Goal: Check status: Check status

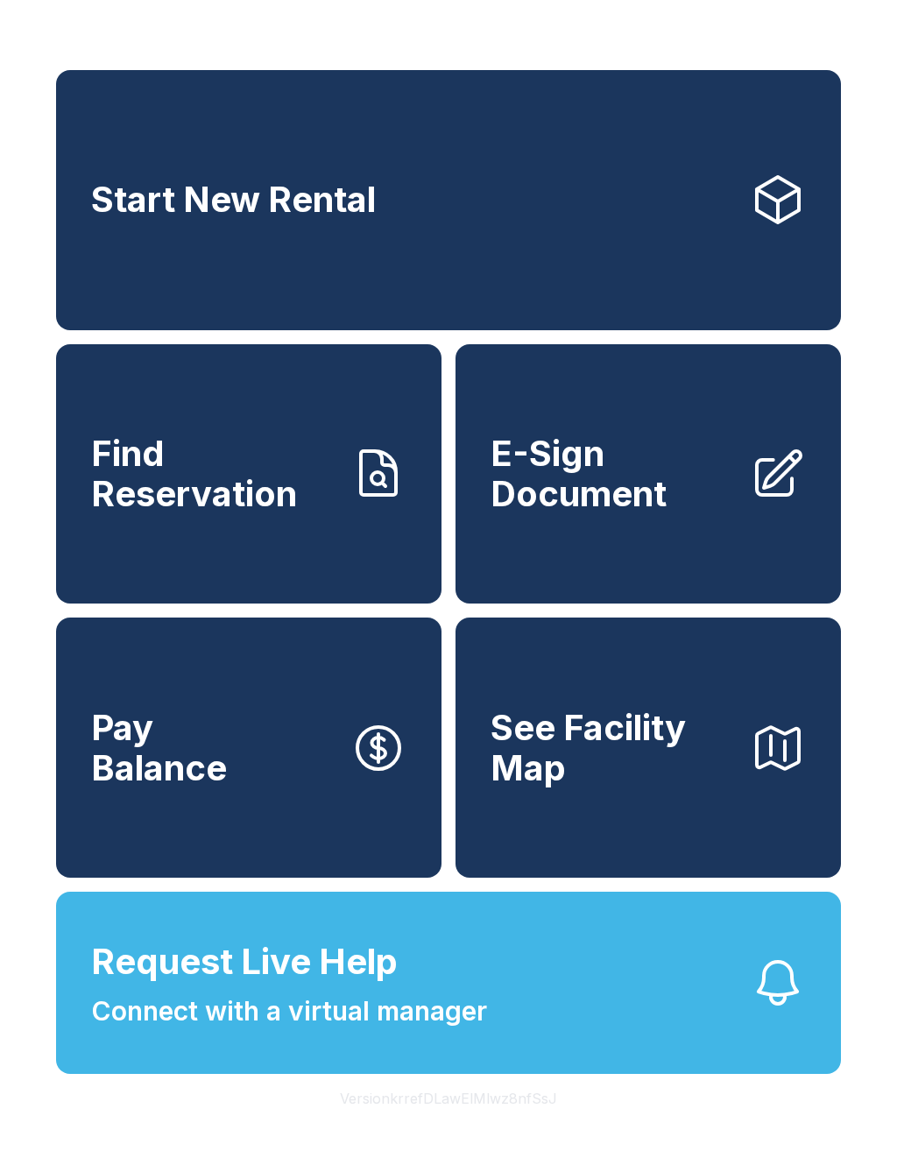
click at [595, 248] on link "Start New Rental" at bounding box center [448, 200] width 785 height 260
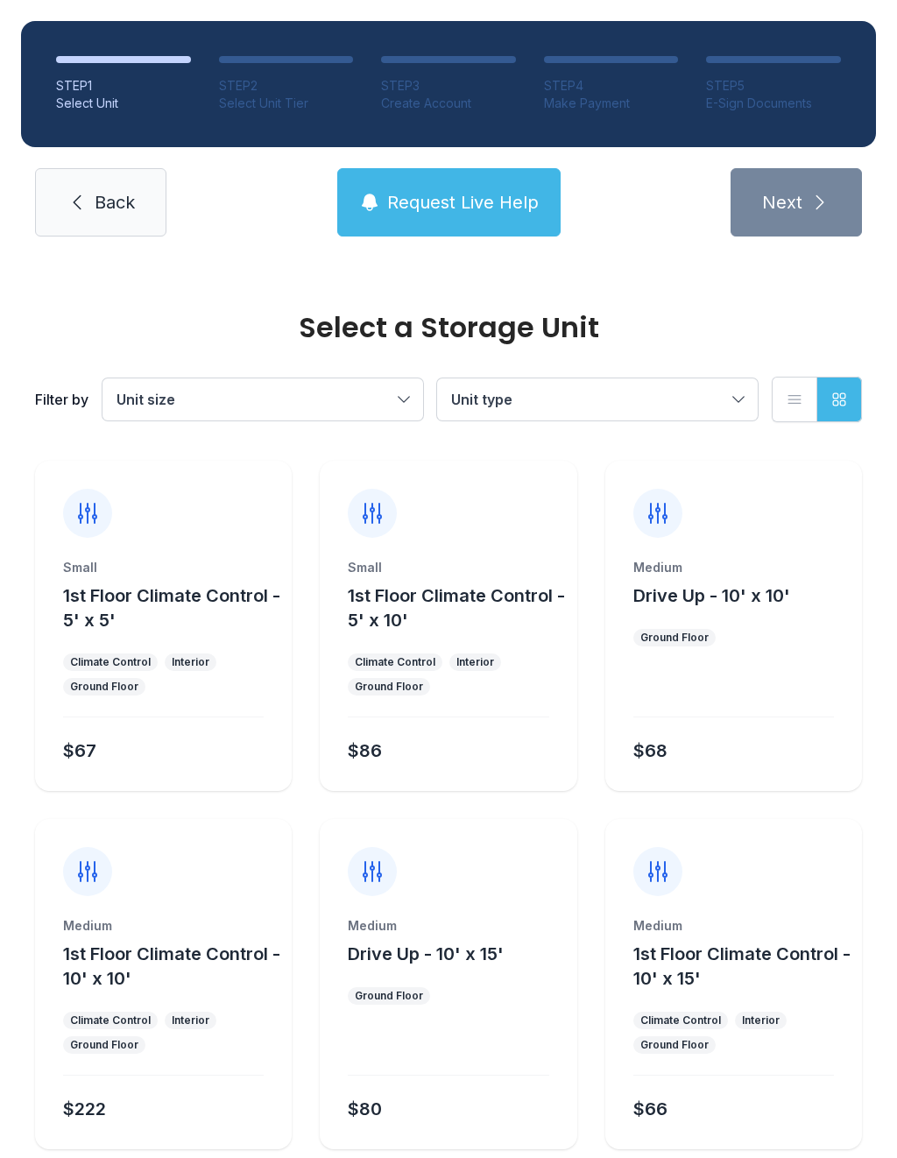
click at [131, 185] on link "Back" at bounding box center [100, 202] width 131 height 68
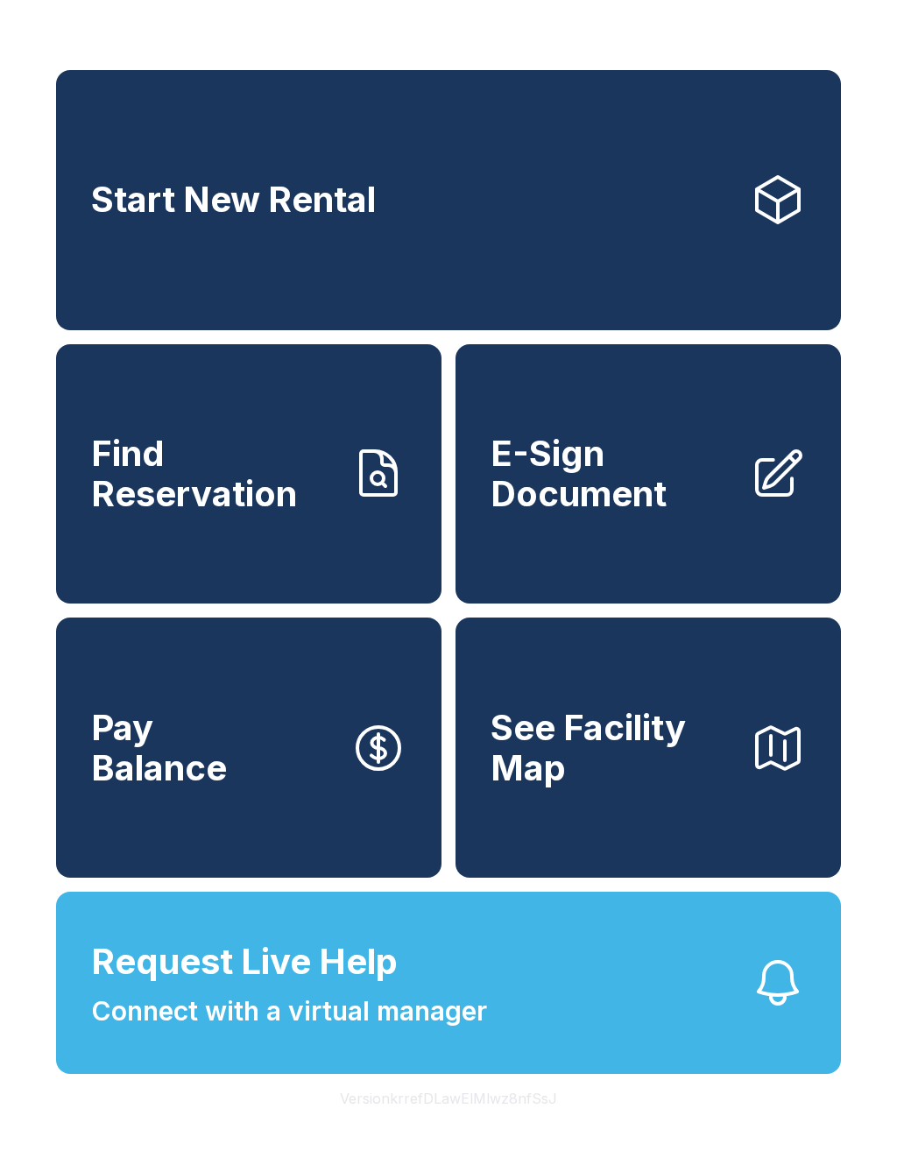
click at [576, 1009] on button "Request Live Help Connect with a virtual manager" at bounding box center [448, 983] width 785 height 182
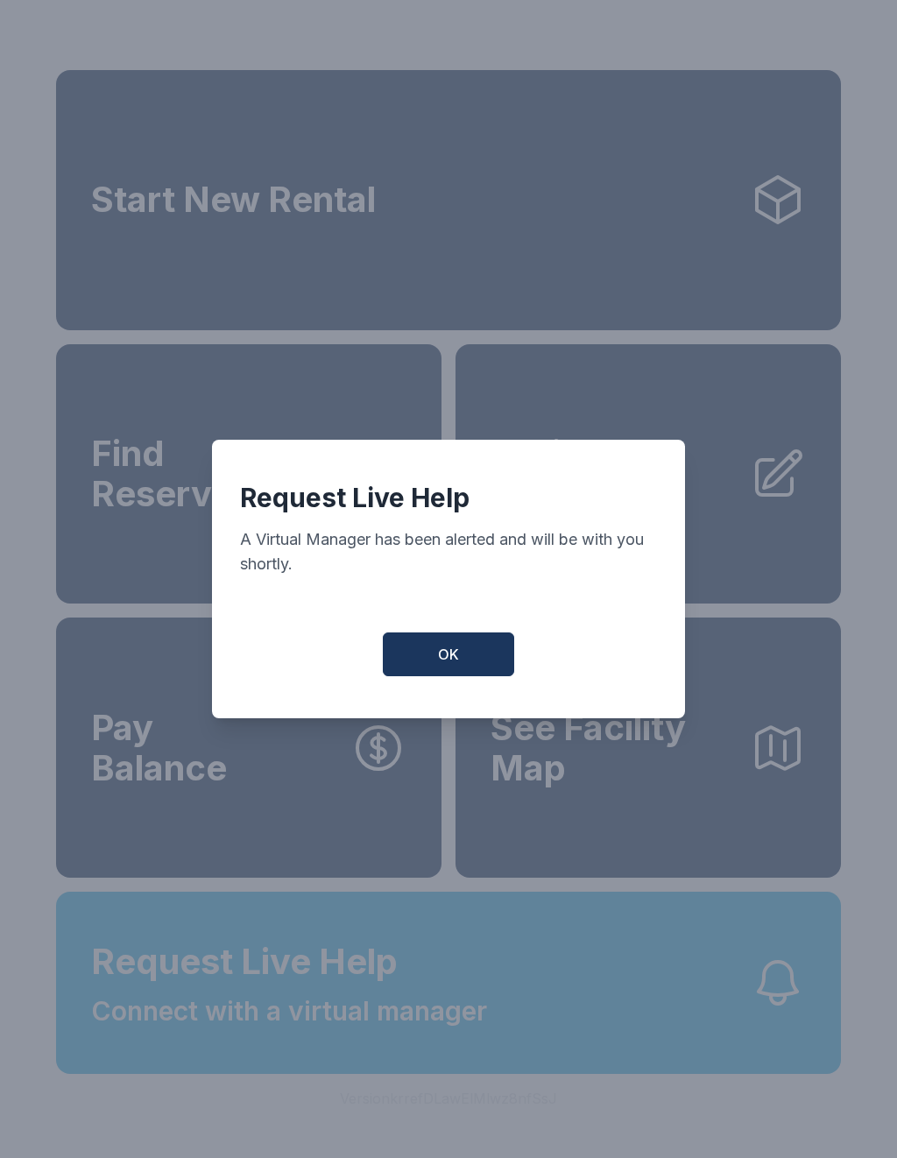
click at [458, 656] on span "OK" at bounding box center [448, 654] width 21 height 21
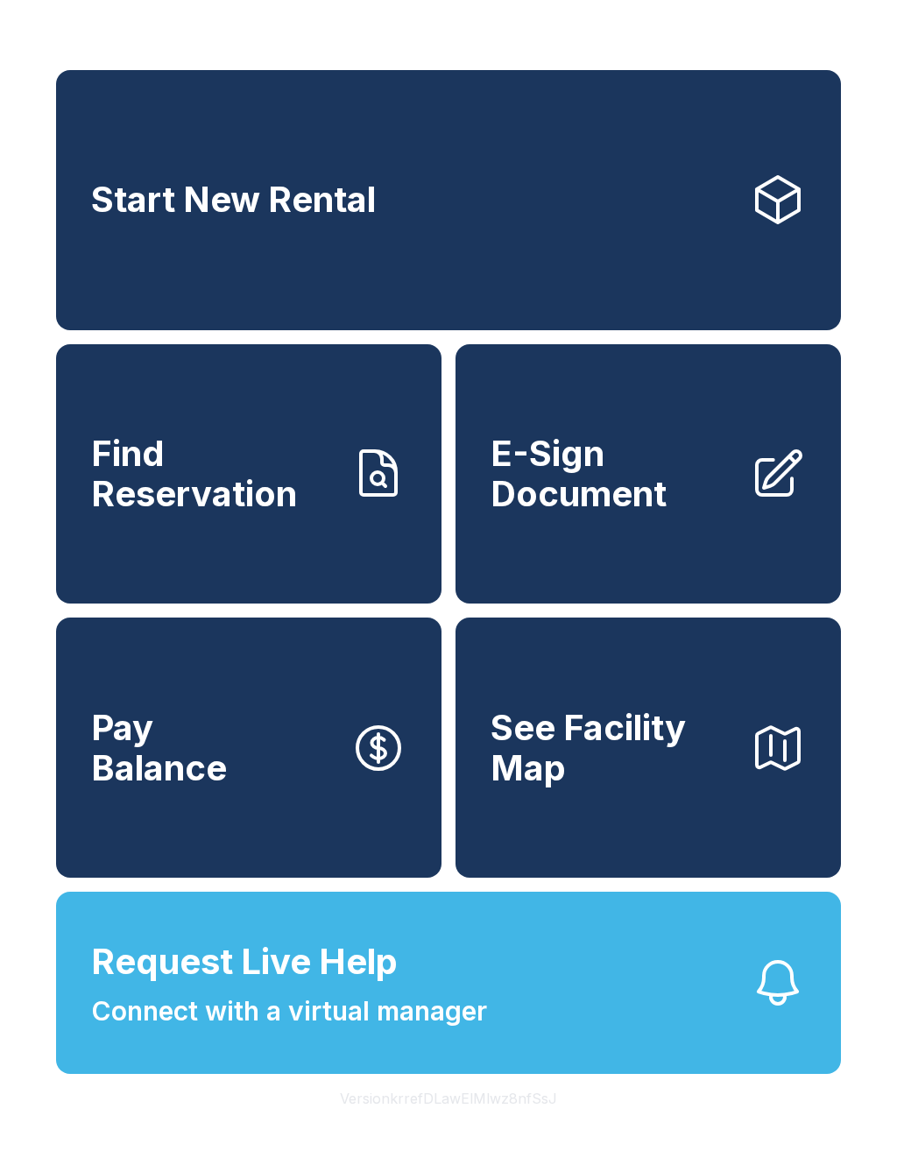
click at [640, 470] on span "E-Sign Document" at bounding box center [613, 474] width 245 height 80
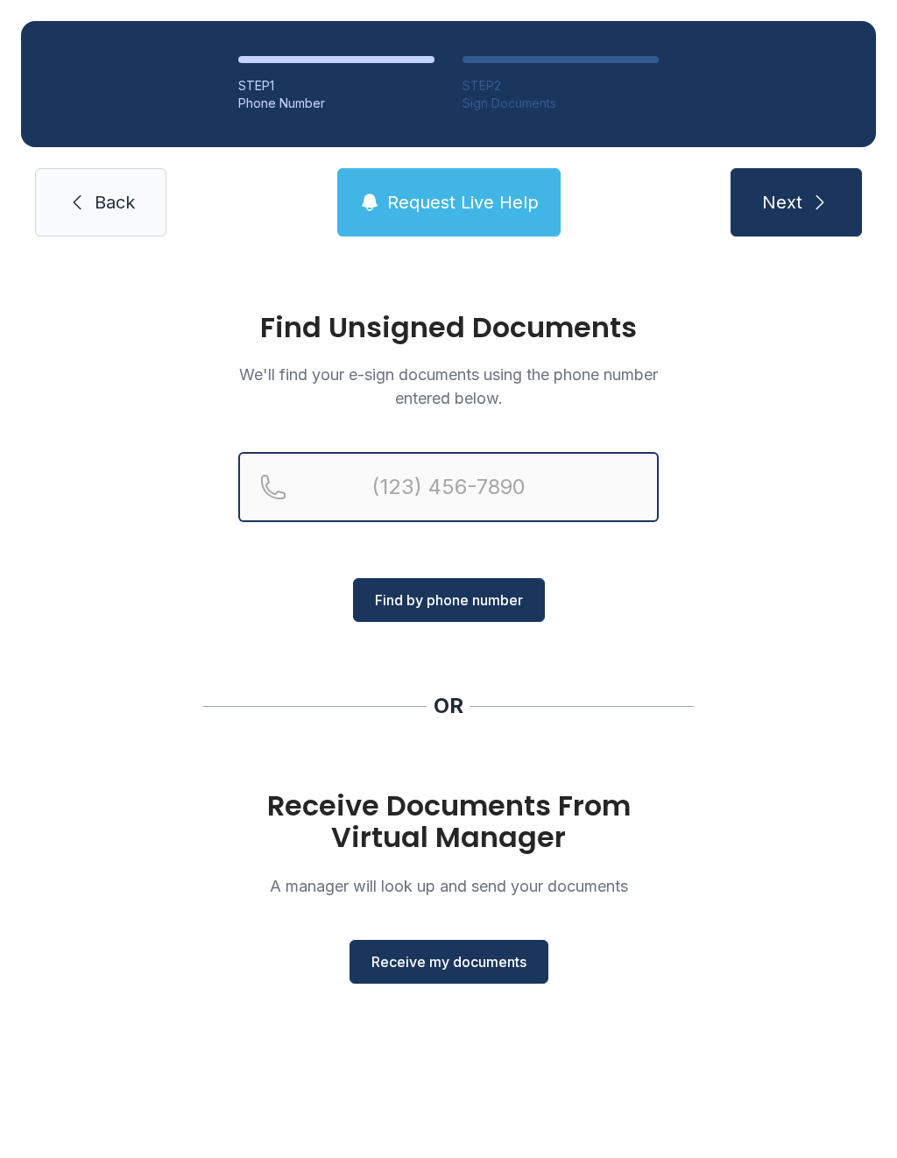
click at [452, 492] on input "Reservation phone number" at bounding box center [448, 487] width 421 height 70
type input "("
click at [774, 349] on div "Find Unsigned Documents We'll find your e-sign documents using the phone number…" at bounding box center [448, 656] width 897 height 797
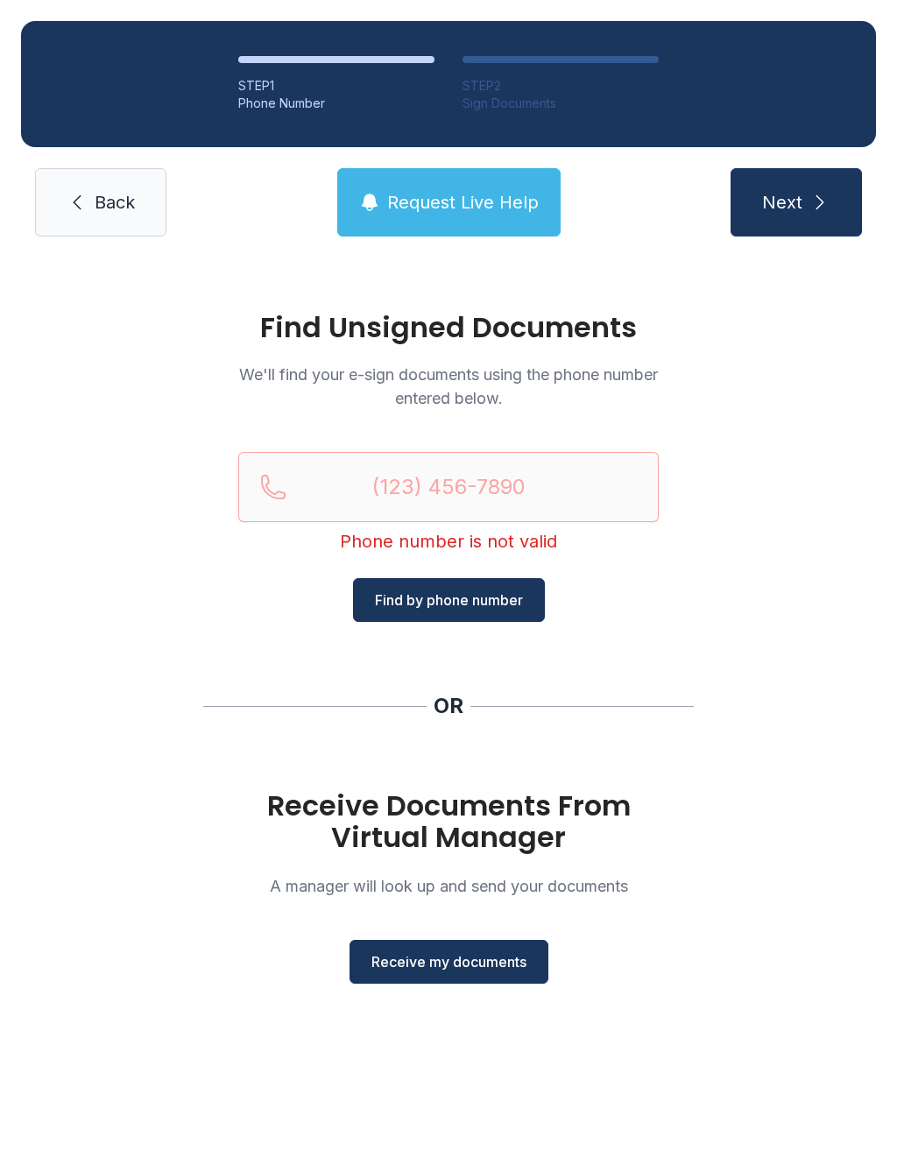
click at [110, 209] on span "Back" at bounding box center [115, 202] width 40 height 25
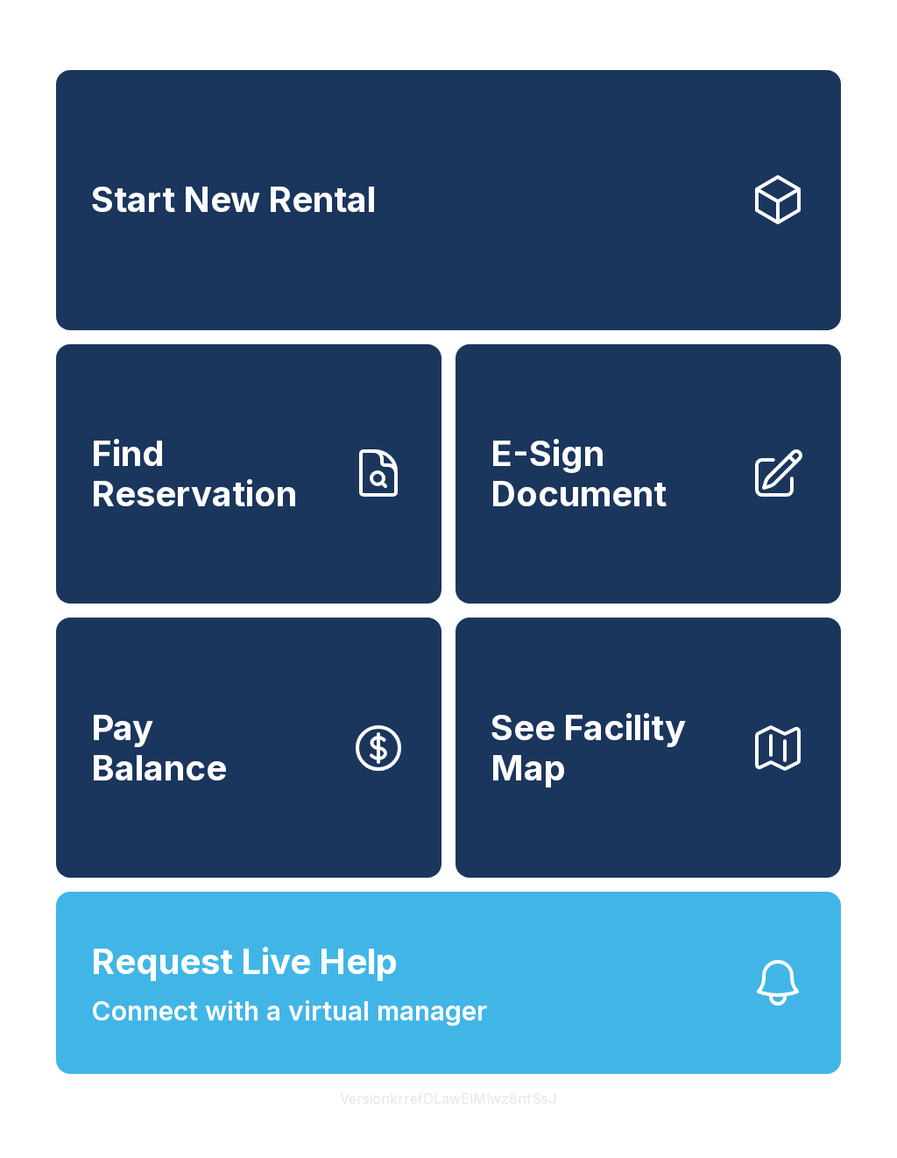
click at [660, 576] on link "E-Sign Document" at bounding box center [649, 474] width 386 height 260
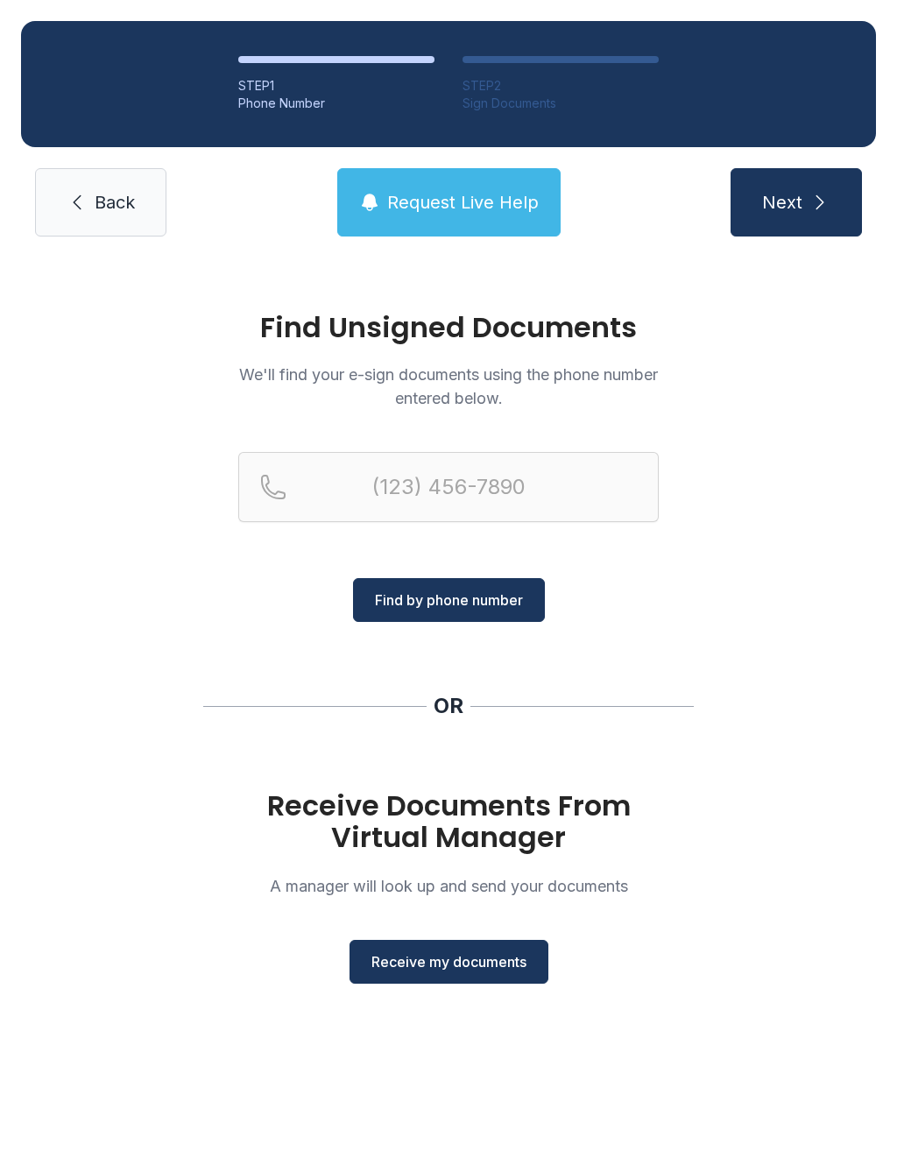
click at [493, 964] on span "Receive my documents" at bounding box center [449, 962] width 155 height 21
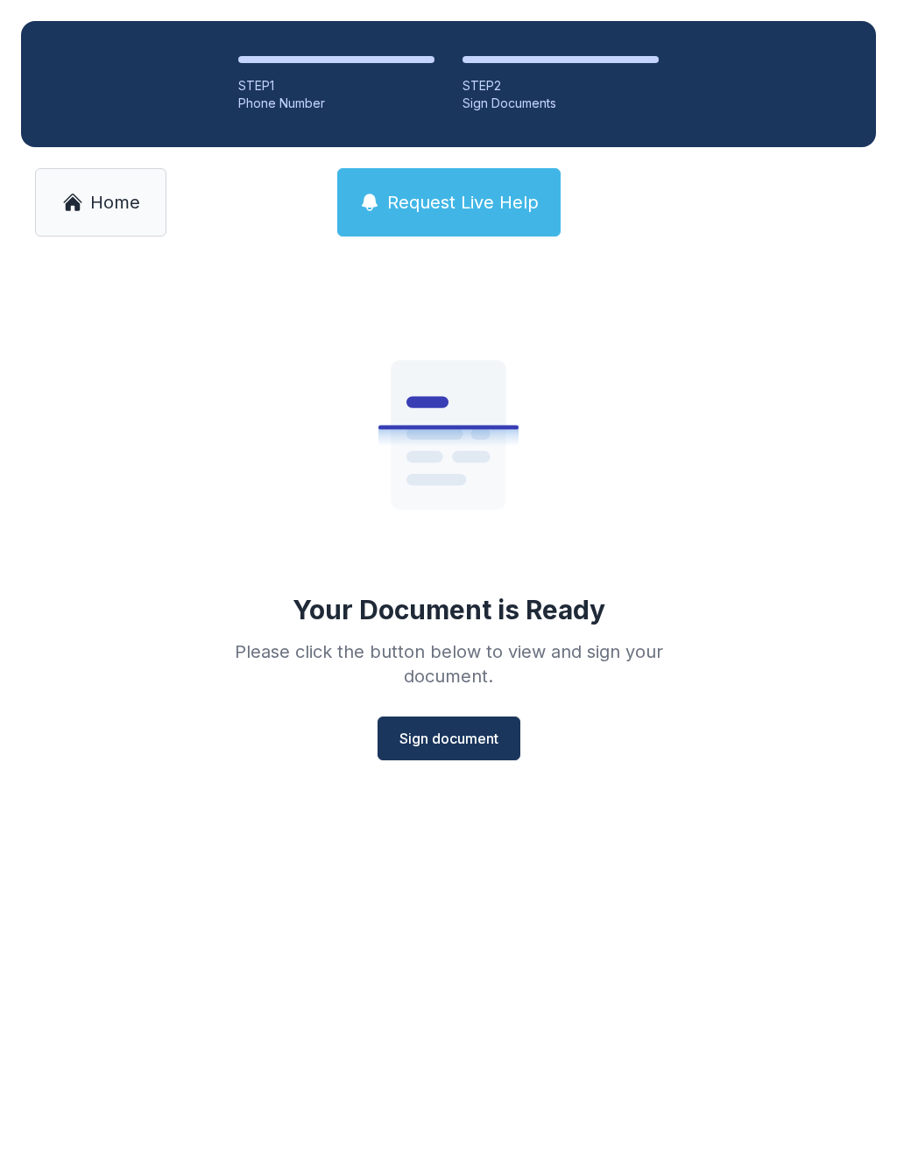
click at [463, 759] on button "Sign document" at bounding box center [449, 739] width 143 height 44
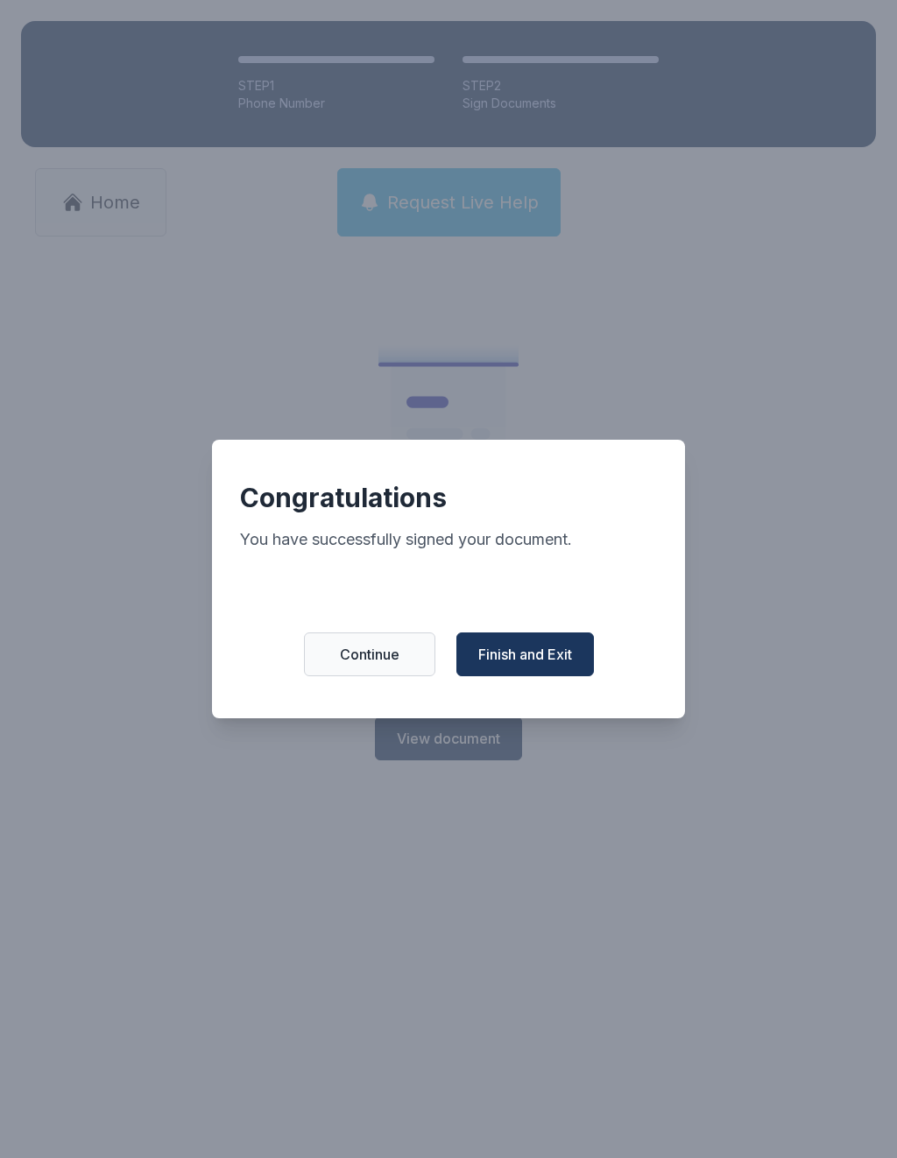
click at [543, 665] on span "Finish and Exit" at bounding box center [525, 654] width 94 height 21
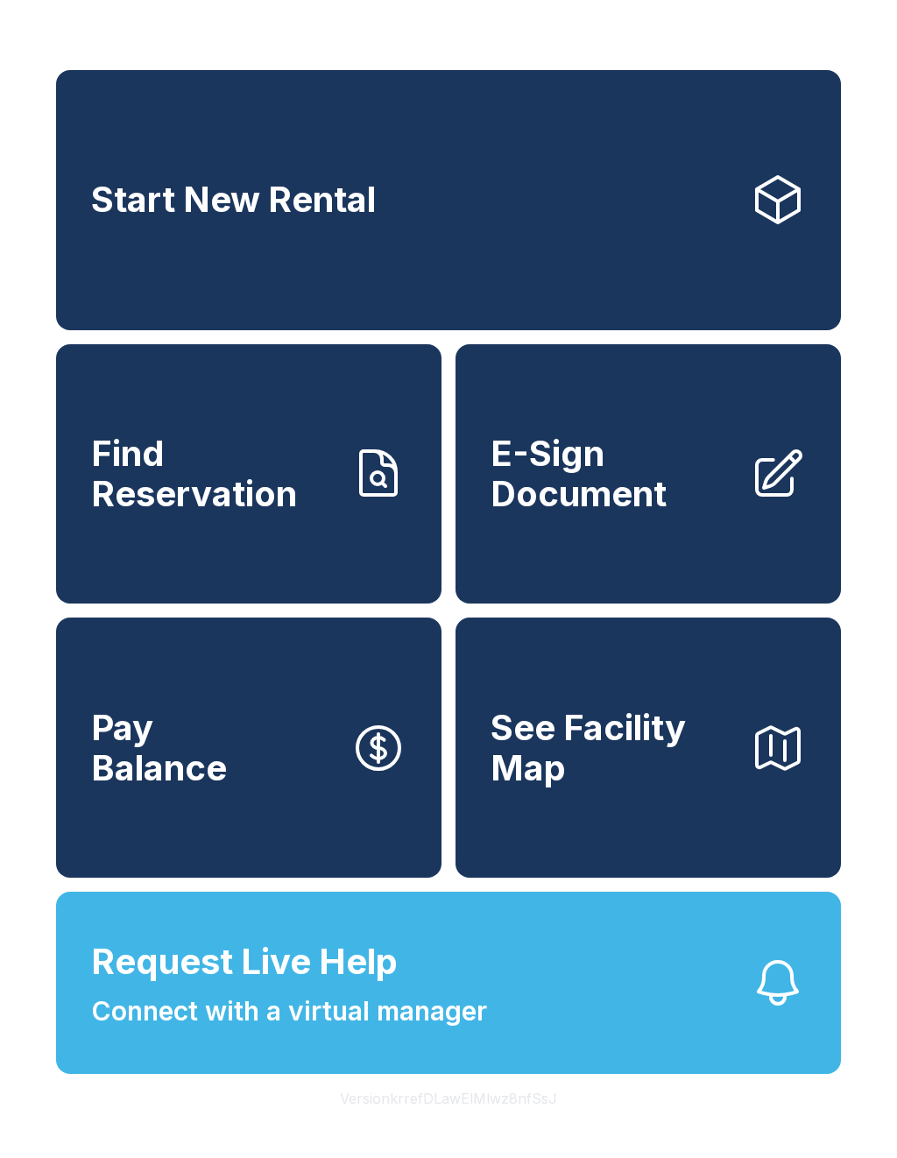
click at [270, 513] on span "Find Reservation" at bounding box center [213, 474] width 245 height 80
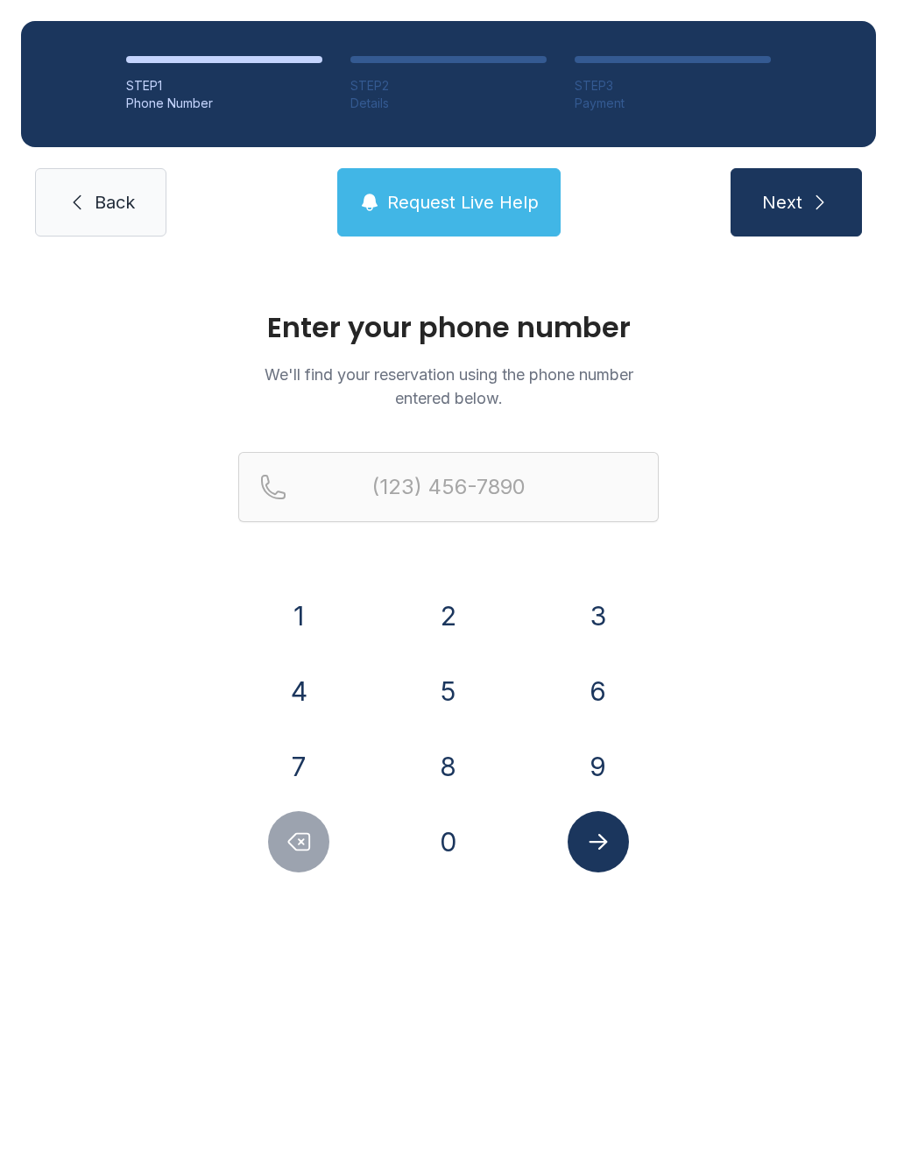
click at [590, 709] on button "6" at bounding box center [598, 691] width 61 height 61
click at [317, 634] on button "1" at bounding box center [298, 615] width 61 height 61
click at [438, 699] on button "5" at bounding box center [448, 691] width 61 height 61
click at [585, 686] on button "6" at bounding box center [598, 691] width 61 height 61
click at [597, 610] on button "3" at bounding box center [598, 615] width 61 height 61
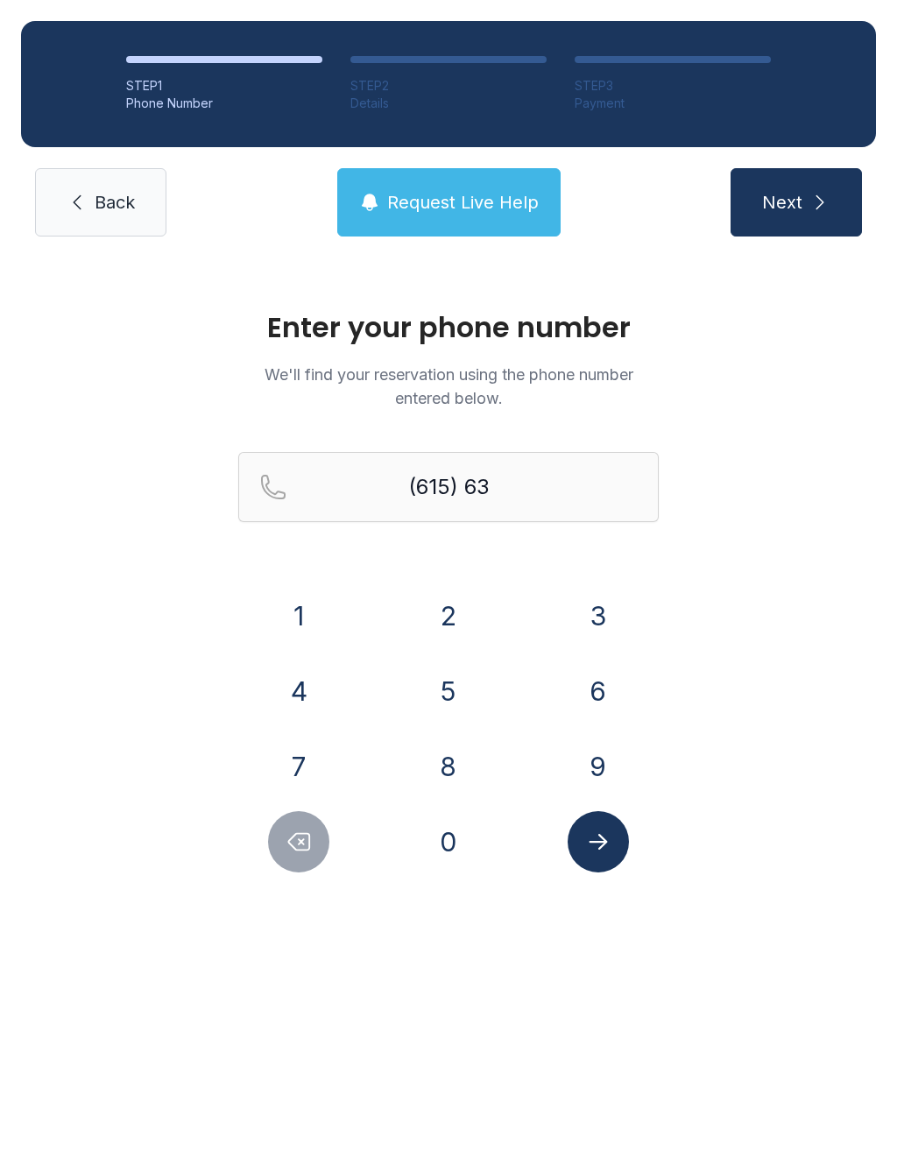
click at [300, 617] on button "1" at bounding box center [298, 615] width 61 height 61
click at [445, 773] on button "8" at bounding box center [448, 766] width 61 height 61
click at [298, 690] on button "4" at bounding box center [298, 691] width 61 height 61
click at [310, 617] on button "1" at bounding box center [298, 615] width 61 height 61
click at [448, 759] on button "8" at bounding box center [448, 766] width 61 height 61
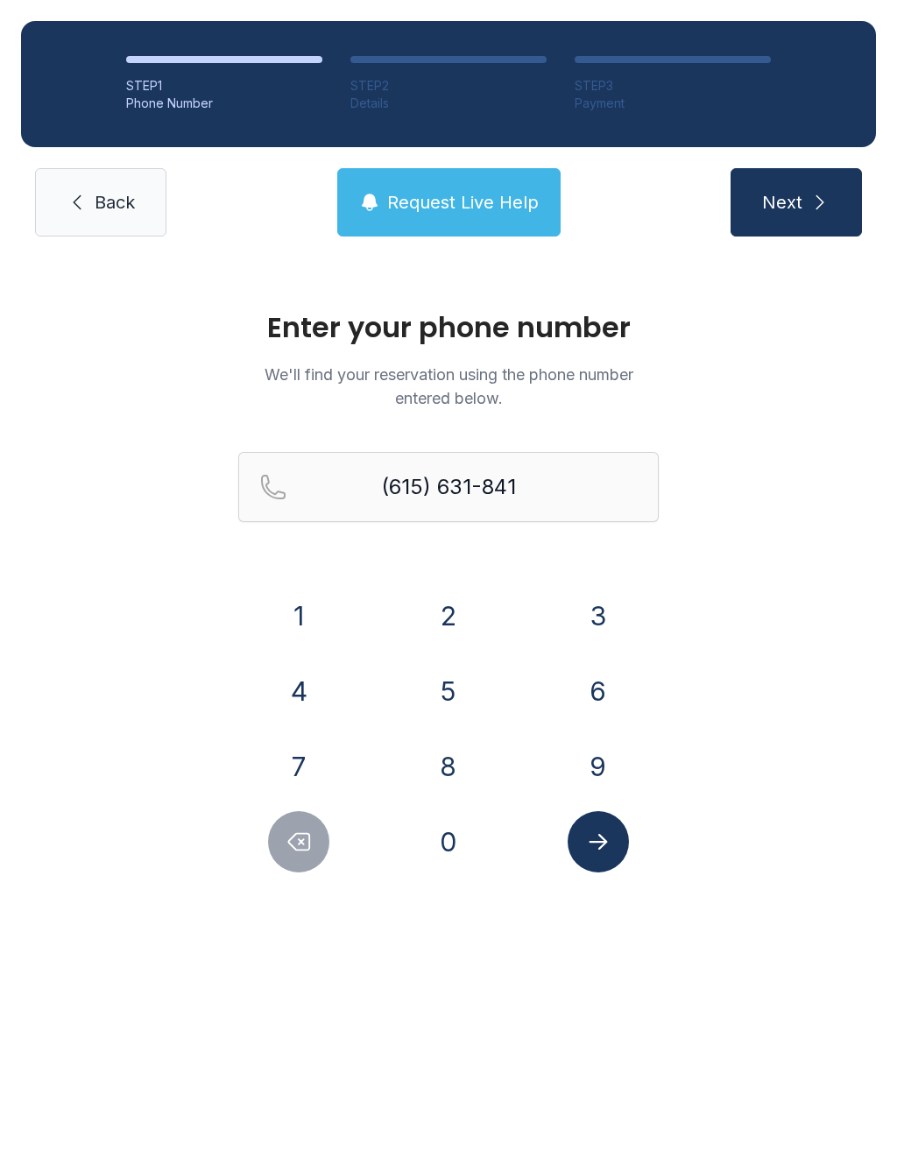
type input "[PHONE_NUMBER]"
click at [608, 836] on icon "Submit lookup form" at bounding box center [598, 842] width 26 height 26
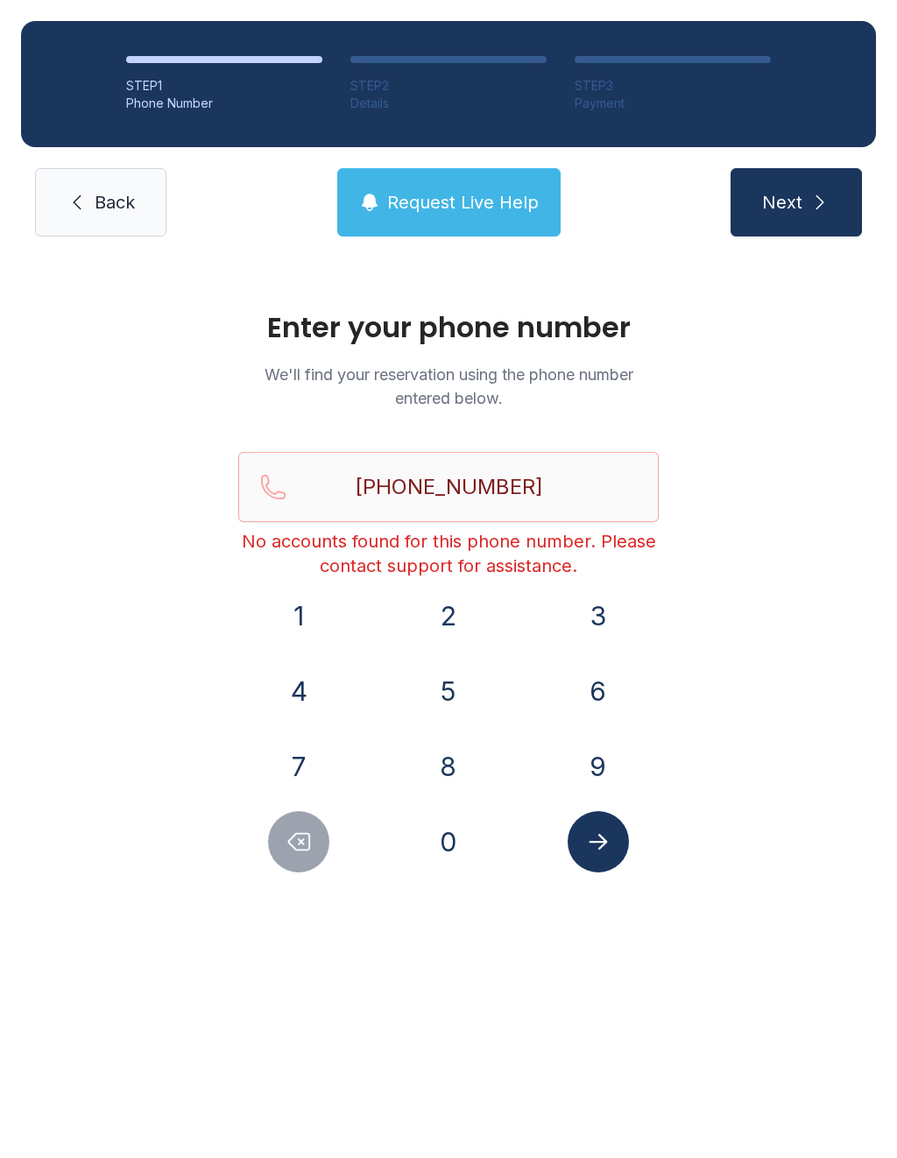
click at [806, 194] on button "Next" at bounding box center [796, 202] width 131 height 68
click at [118, 216] on link "Back" at bounding box center [100, 202] width 131 height 68
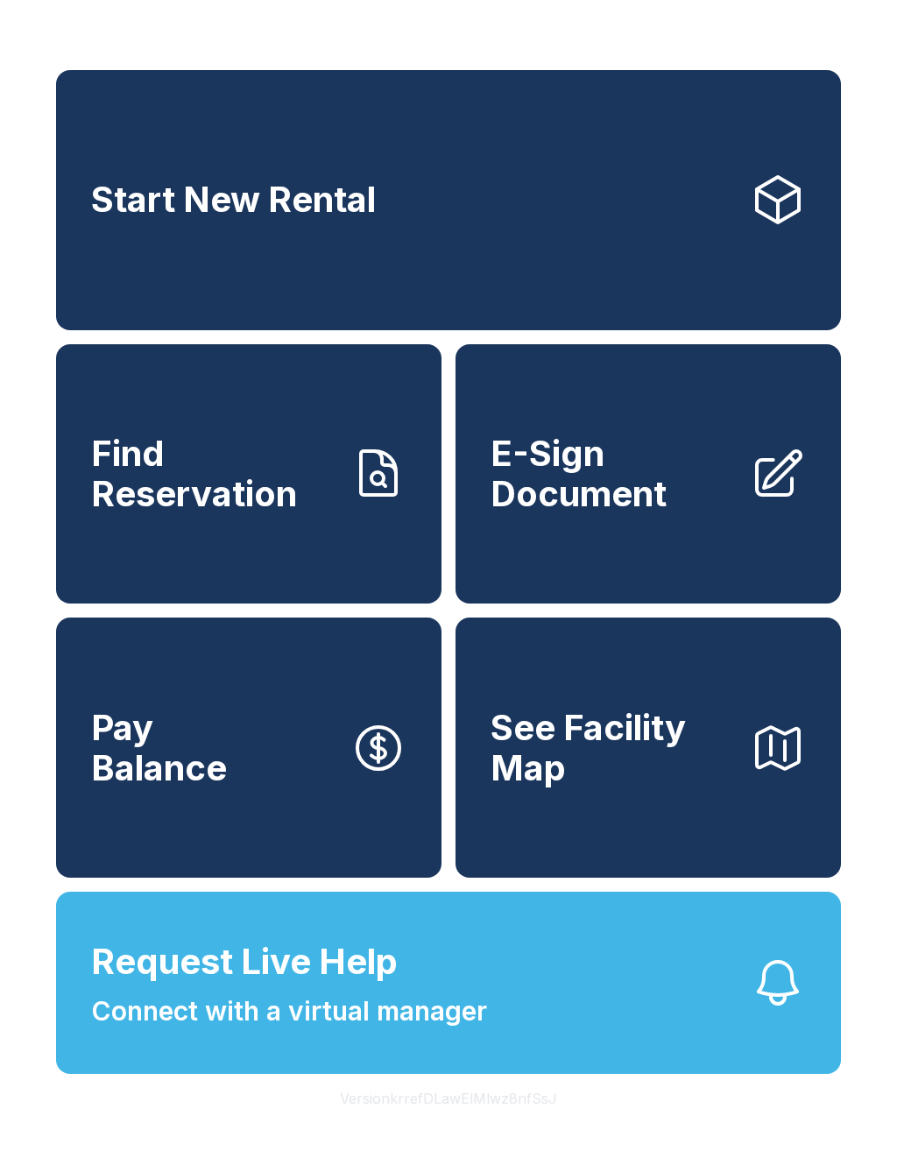
click at [500, 229] on link "Start New Rental" at bounding box center [448, 200] width 785 height 260
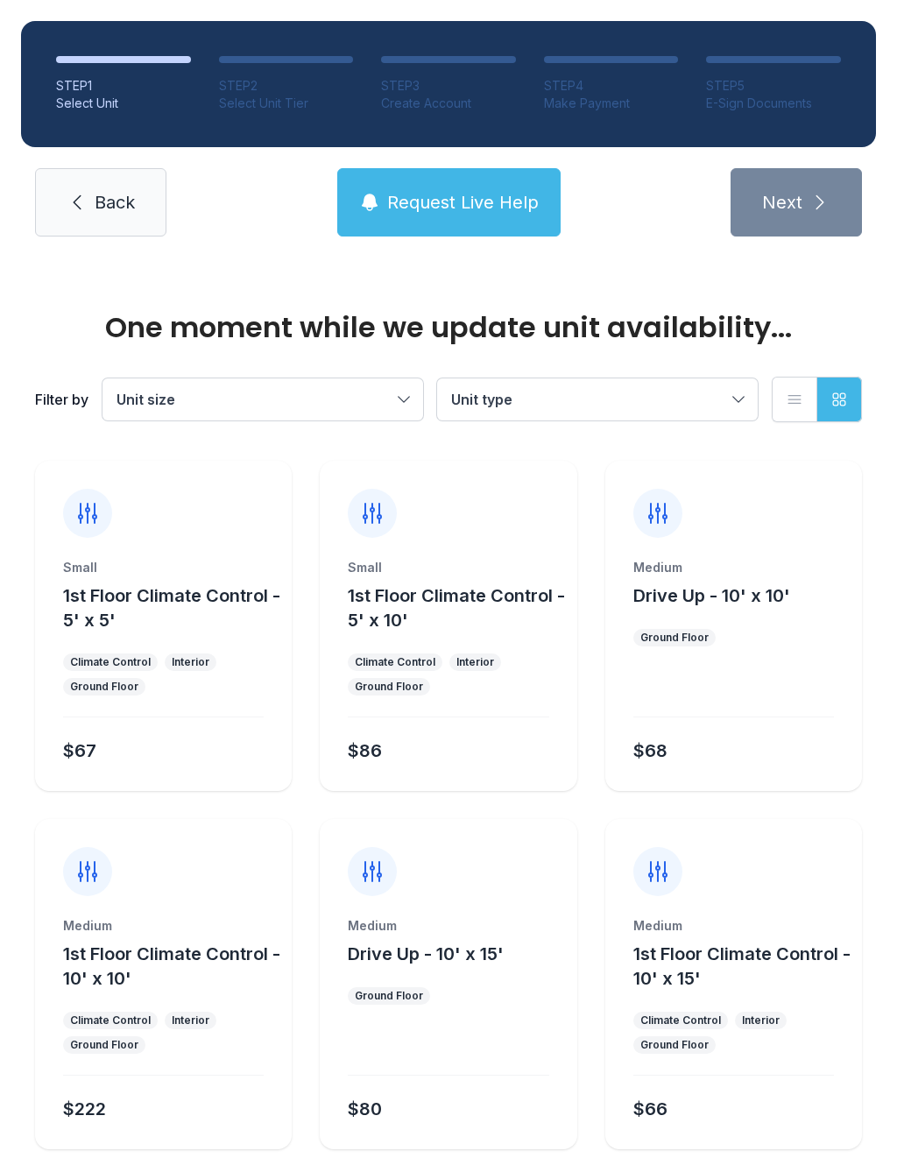
click at [126, 189] on link "Back" at bounding box center [100, 202] width 131 height 68
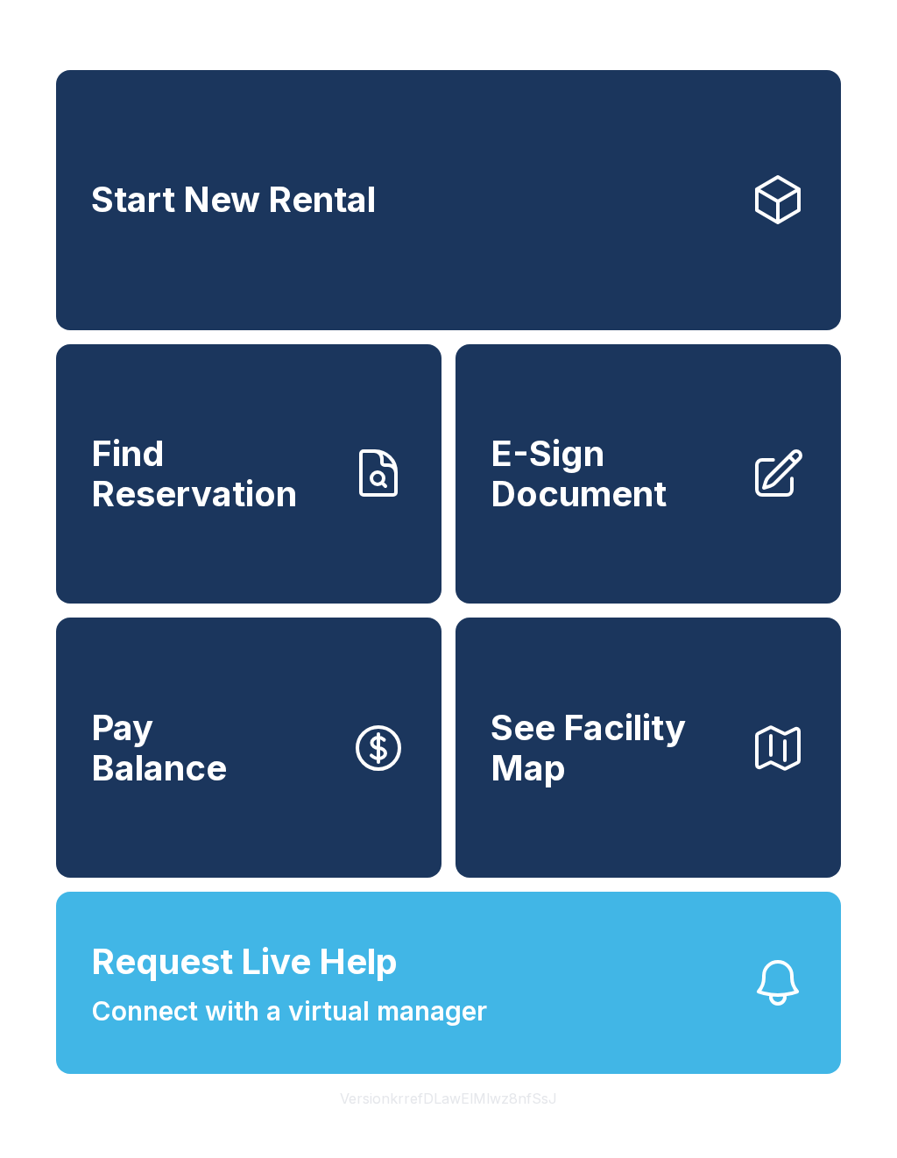
click at [369, 495] on icon at bounding box center [378, 473] width 35 height 44
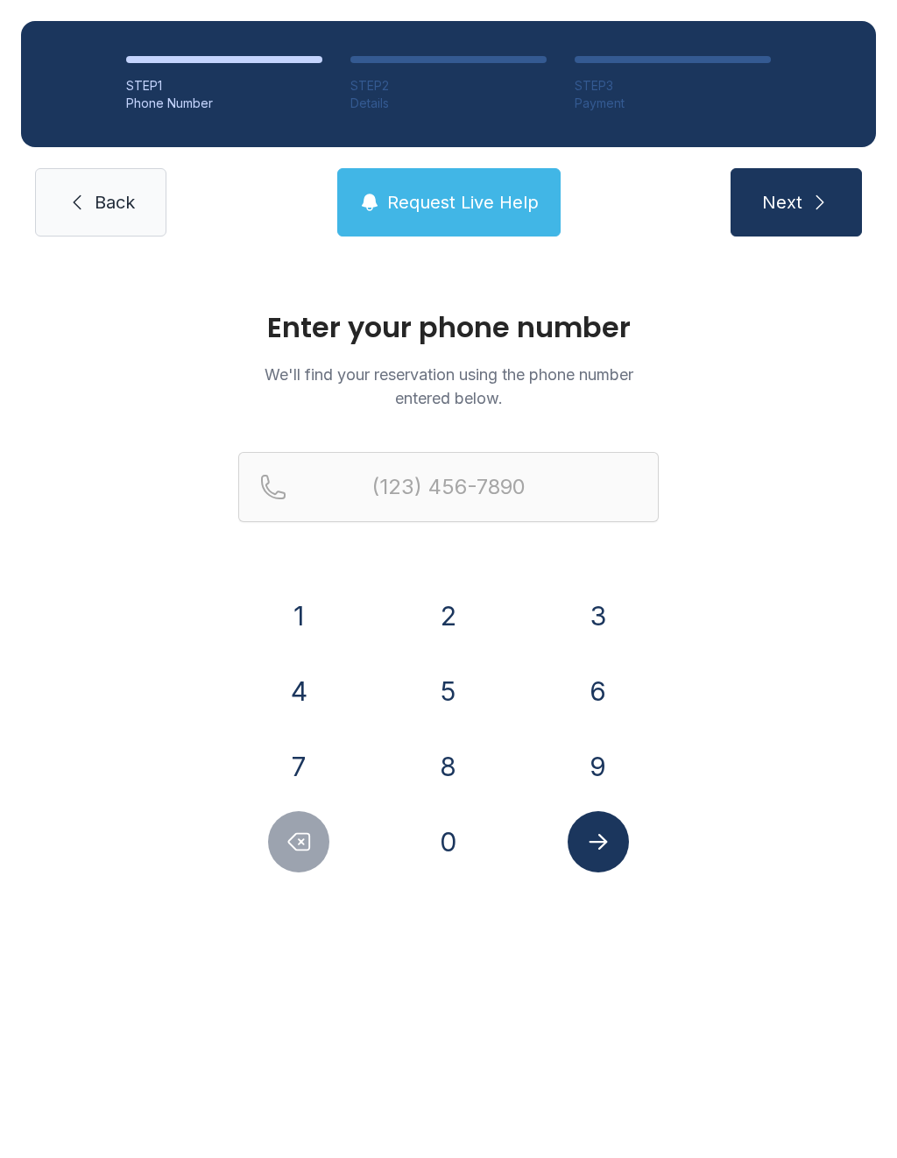
click at [591, 678] on button "6" at bounding box center [598, 691] width 61 height 61
click at [312, 626] on button "1" at bounding box center [298, 615] width 61 height 61
click at [450, 681] on button "5" at bounding box center [448, 691] width 61 height 61
click at [593, 680] on button "6" at bounding box center [598, 691] width 61 height 61
click at [598, 614] on button "3" at bounding box center [598, 615] width 61 height 61
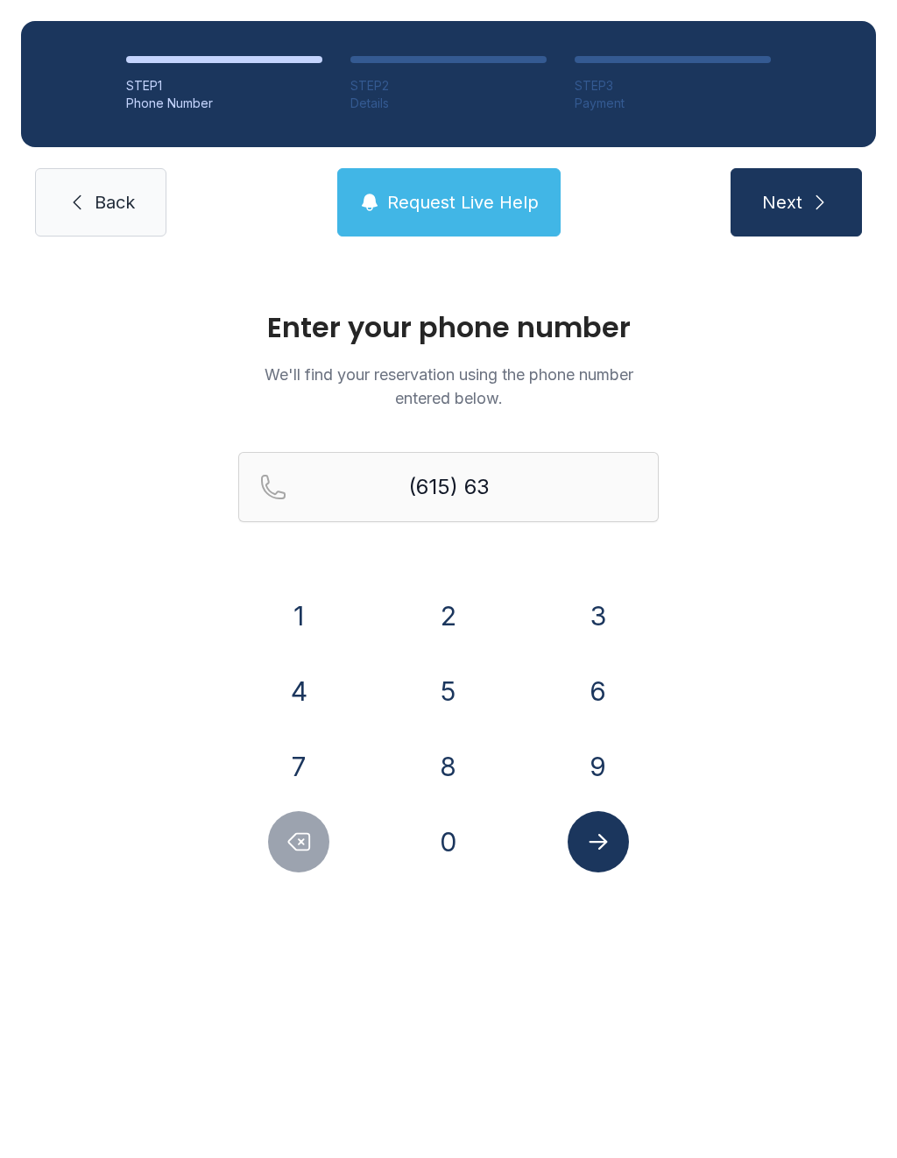
click at [323, 614] on button "1" at bounding box center [298, 615] width 61 height 61
click at [439, 759] on button "8" at bounding box center [448, 766] width 61 height 61
click at [308, 695] on button "4" at bounding box center [298, 691] width 61 height 61
click at [304, 610] on button "1" at bounding box center [298, 615] width 61 height 61
click at [455, 768] on button "8" at bounding box center [448, 766] width 61 height 61
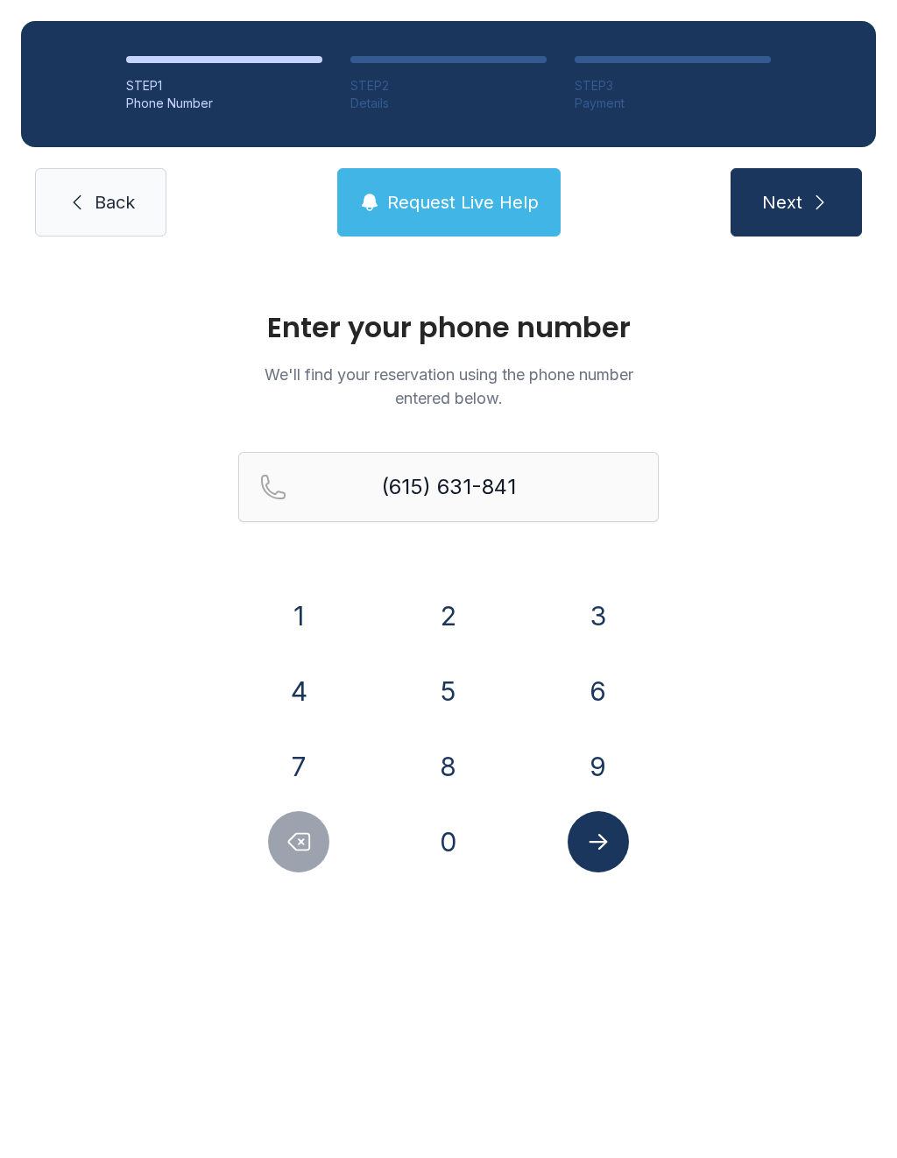
type input "[PHONE_NUMBER]"
click at [800, 215] on button "Next" at bounding box center [796, 202] width 131 height 68
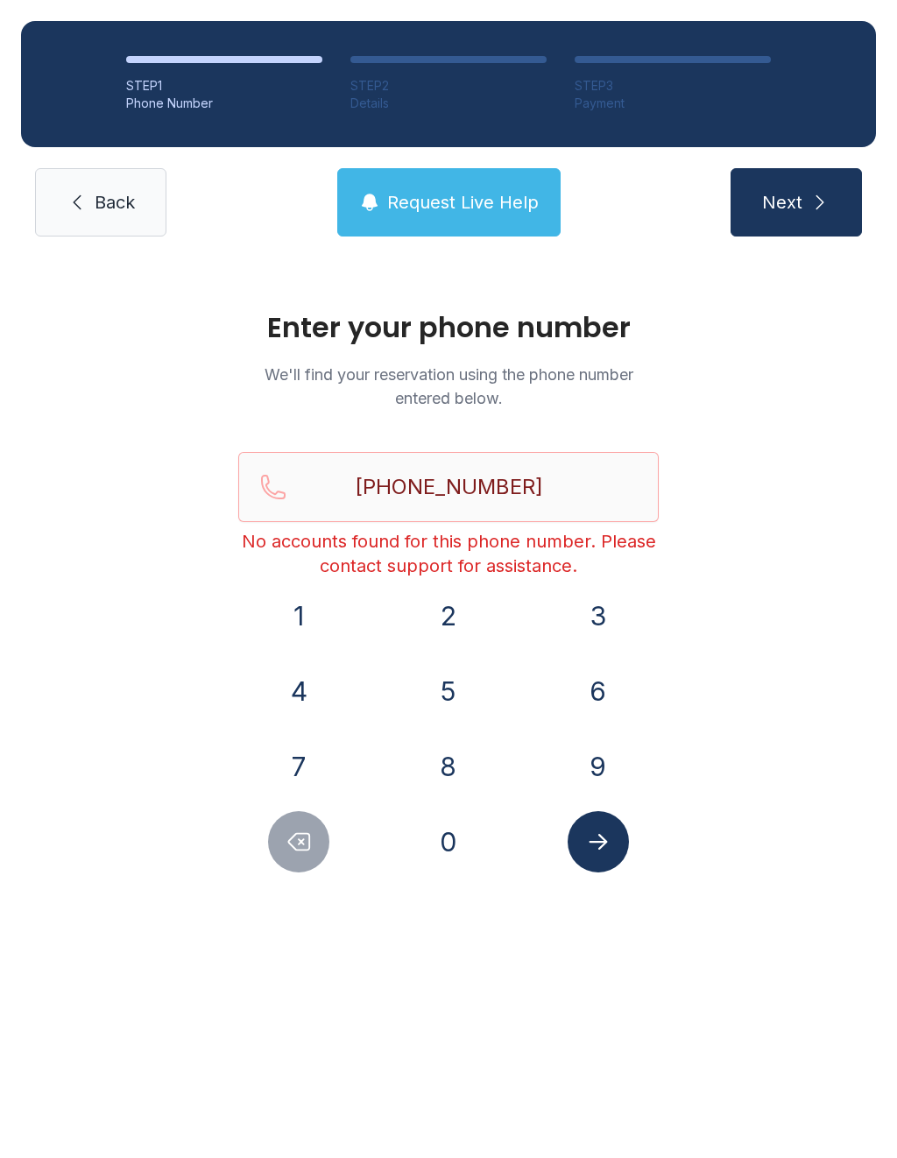
click at [498, 206] on span "Request Live Help" at bounding box center [463, 202] width 152 height 25
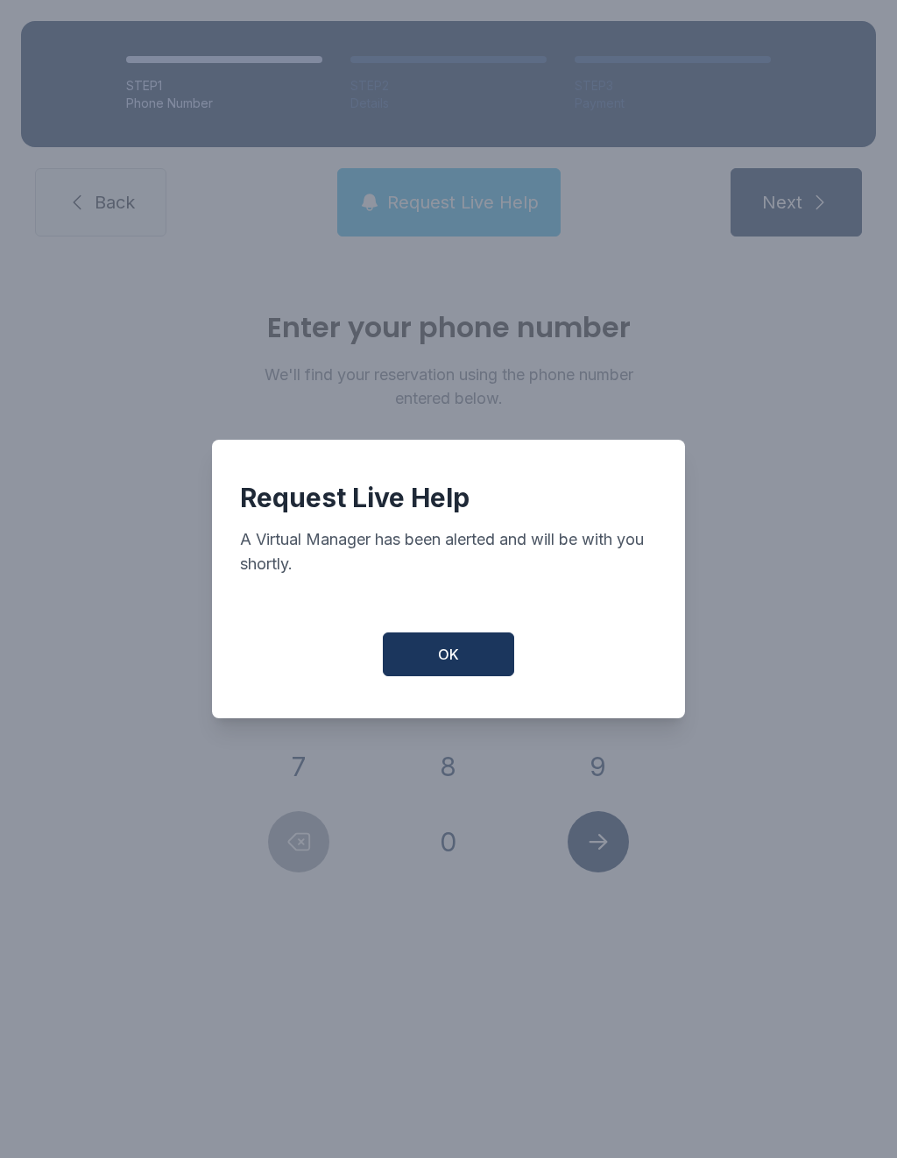
click at [463, 655] on button "OK" at bounding box center [448, 655] width 131 height 44
